Goal: Task Accomplishment & Management: Manage account settings

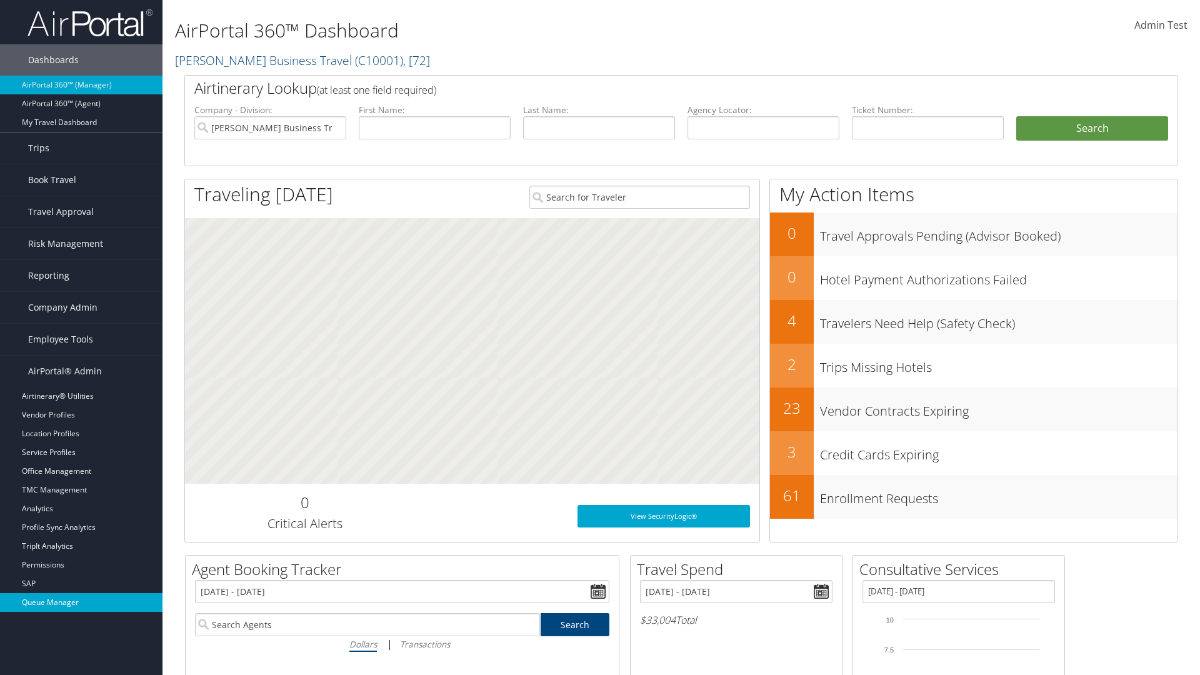
click at [81, 603] on link "Queue Manager" at bounding box center [81, 602] width 163 height 19
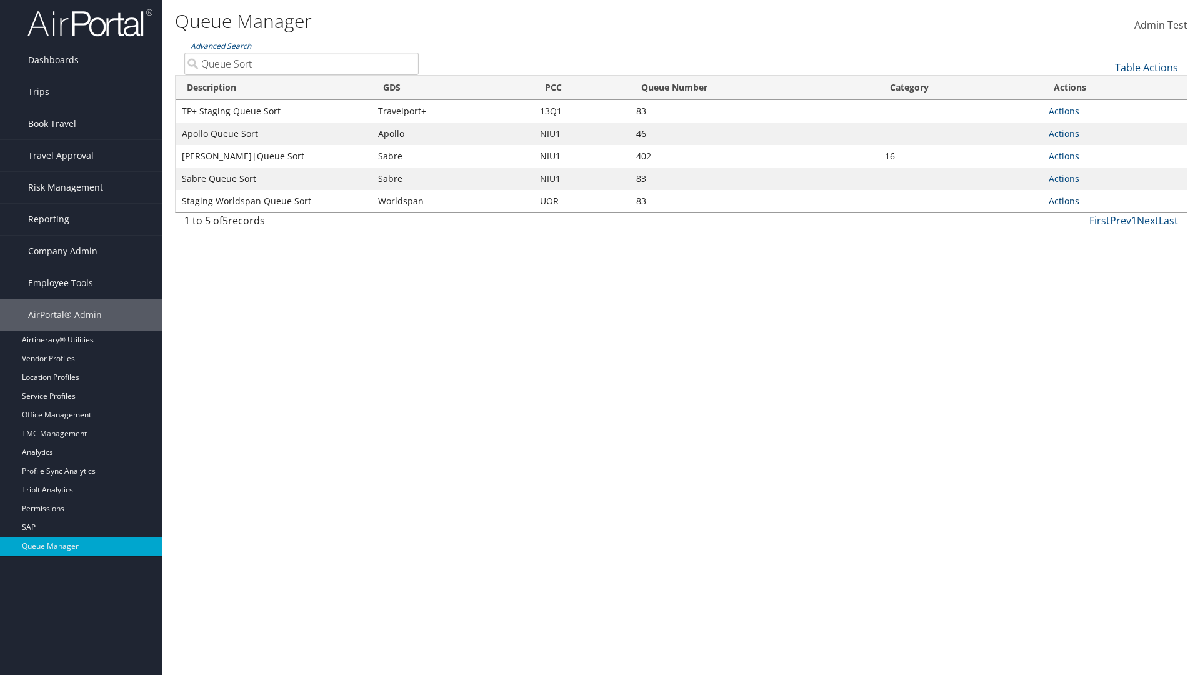
type input "Queue Sort"
click at [1064, 201] on link "Actions" at bounding box center [1064, 201] width 31 height 12
click at [1017, 219] on link "Edit Queue" at bounding box center [1017, 219] width 117 height 21
select select "9"
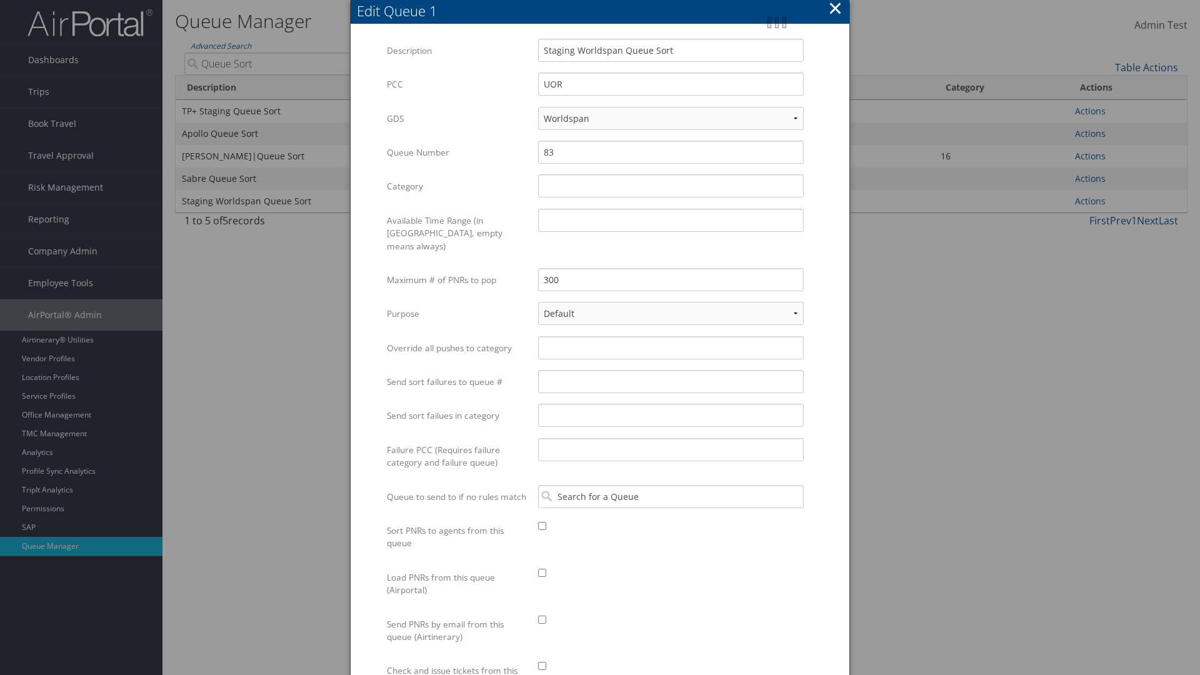
scroll to position [192, 0]
